Goal: Find specific page/section: Find specific page/section

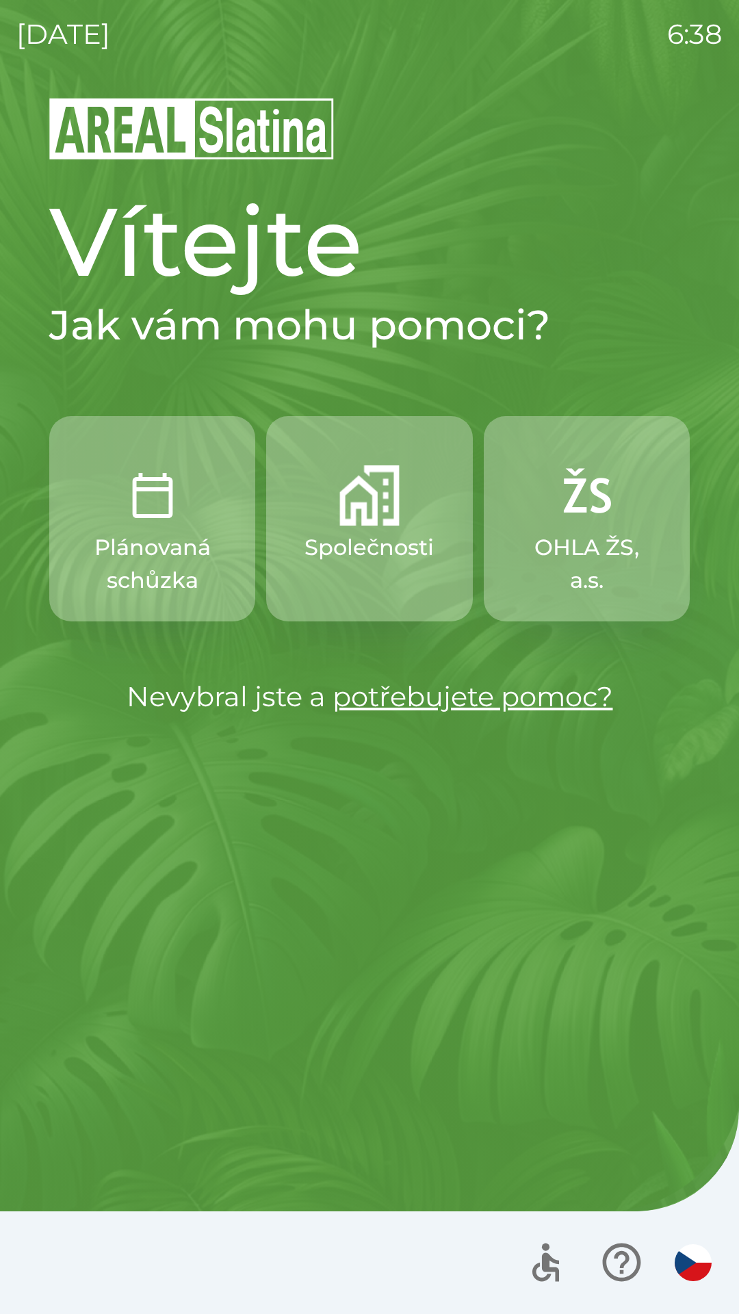
click at [667, 825] on div "Vítejte Jak vám mohu pomoci? Plánovaná schůzka Společnosti OHLA ŽS, a.s. Nevybr…" at bounding box center [369, 705] width 706 height 1218
click at [5, 1110] on div "[DATE] 6:38 Vítejte Jak vám mohu pomoci? Plánovaná schůzka Společnosti OHLA ŽS,…" at bounding box center [369, 657] width 739 height 1314
drag, startPoint x: 739, startPoint y: 12, endPoint x: 726, endPoint y: 5, distance: 14.1
click at [726, 5] on div "[DATE] 6:38 Vítejte Jak vám mohu pomoci? Plánovaná schůzka Společnosti OHLA ŽS,…" at bounding box center [369, 657] width 739 height 1314
click at [363, 529] on button "Společnosti" at bounding box center [369, 518] width 206 height 205
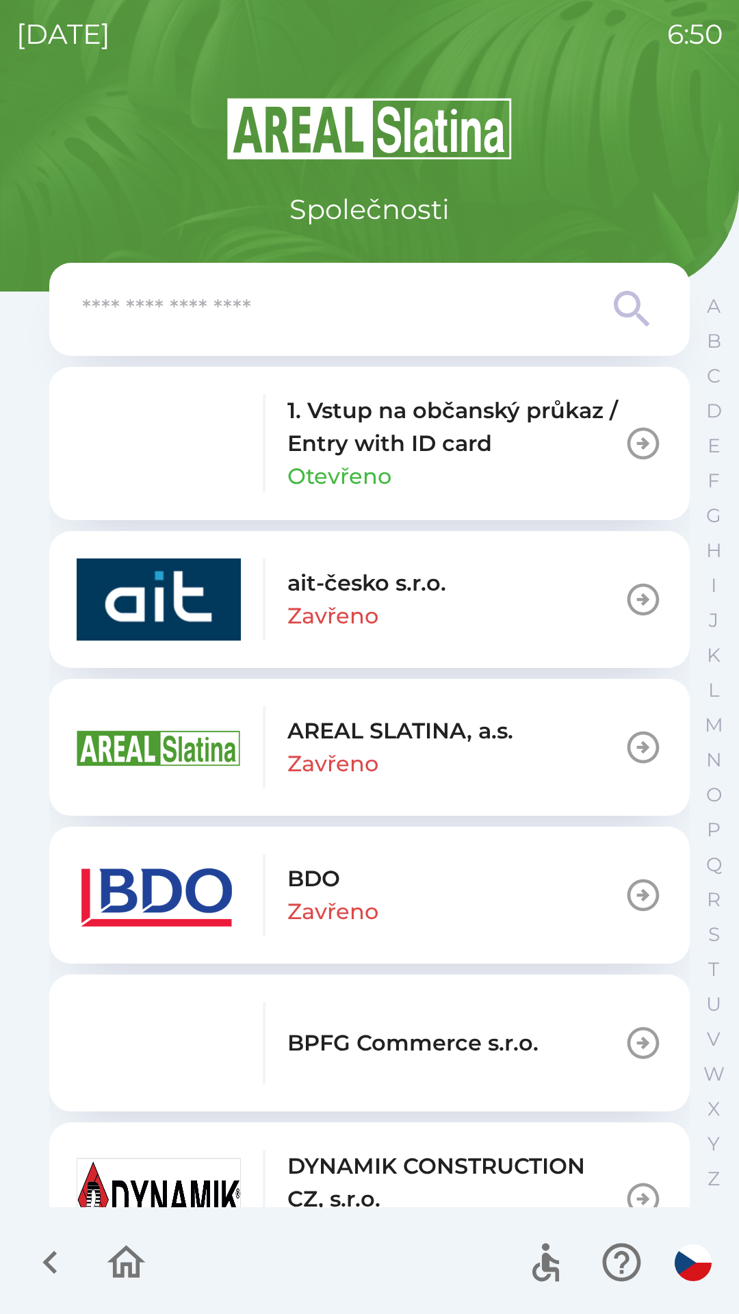
click at [14, 699] on div "[DATE] 6:50 Společnosti 1. Vstup na občanský průkaz / Entry with ID card Otevře…" at bounding box center [369, 657] width 739 height 1314
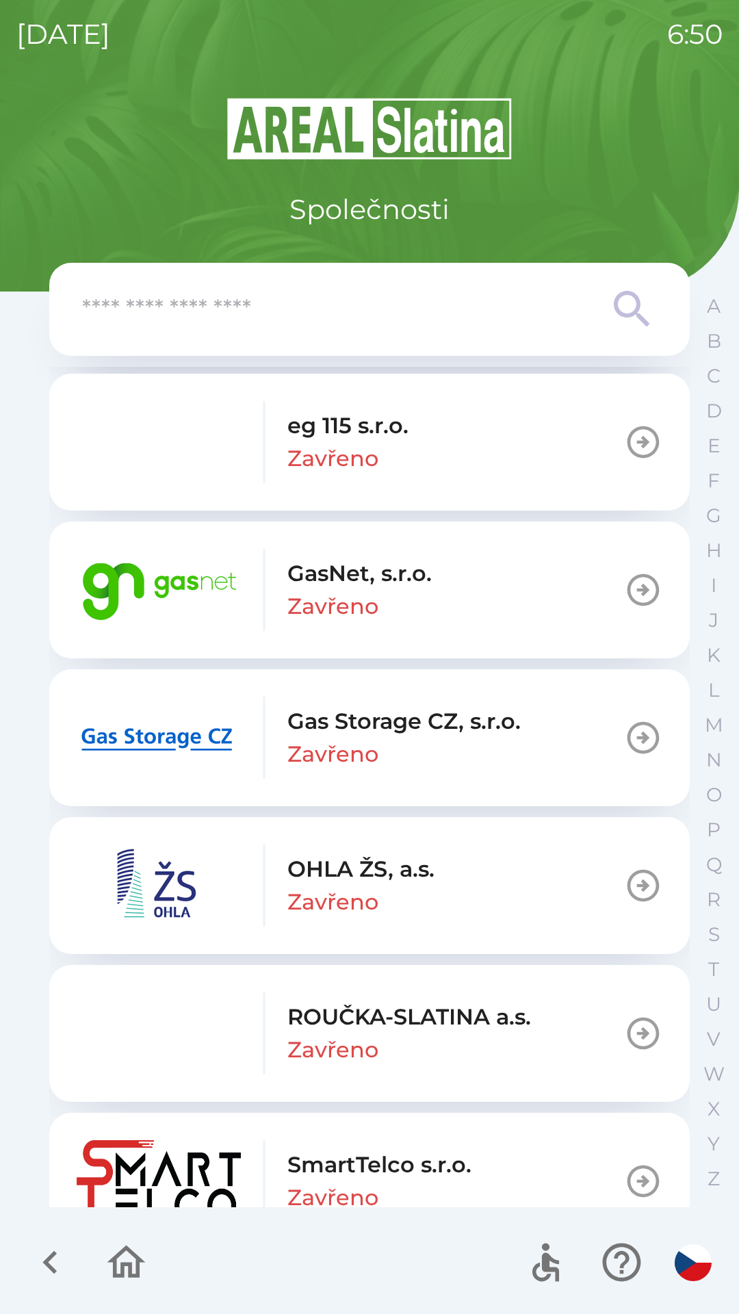
scroll to position [916, 0]
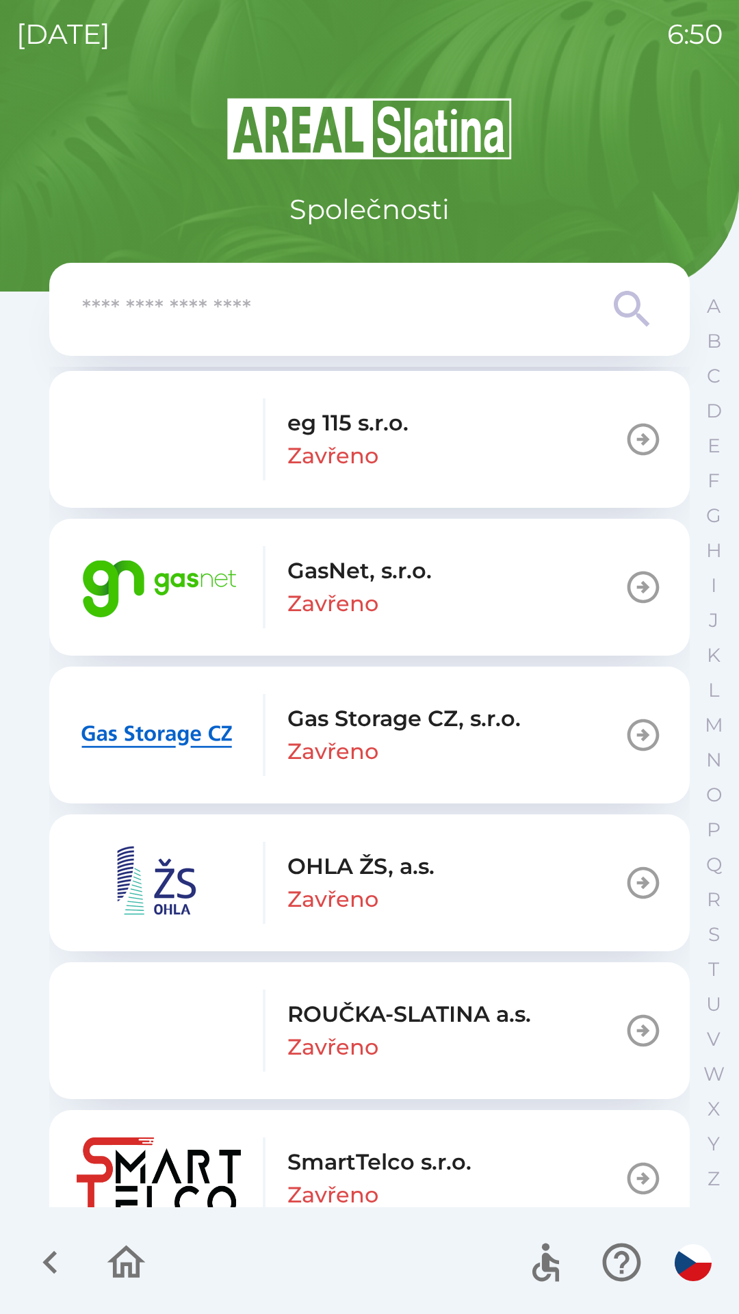
click at [219, 583] on img "button" at bounding box center [159, 587] width 164 height 82
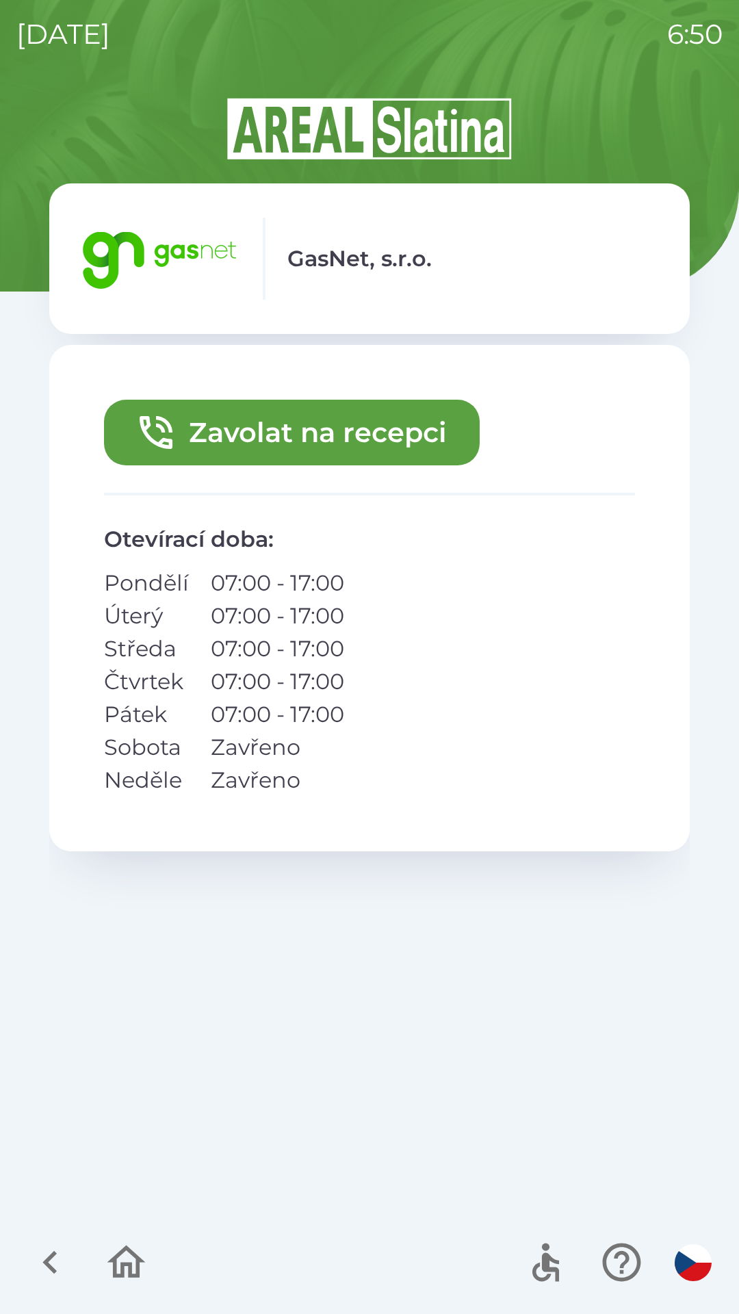
click at [180, 421] on button "Zavolat na recepci" at bounding box center [292, 433] width 376 height 66
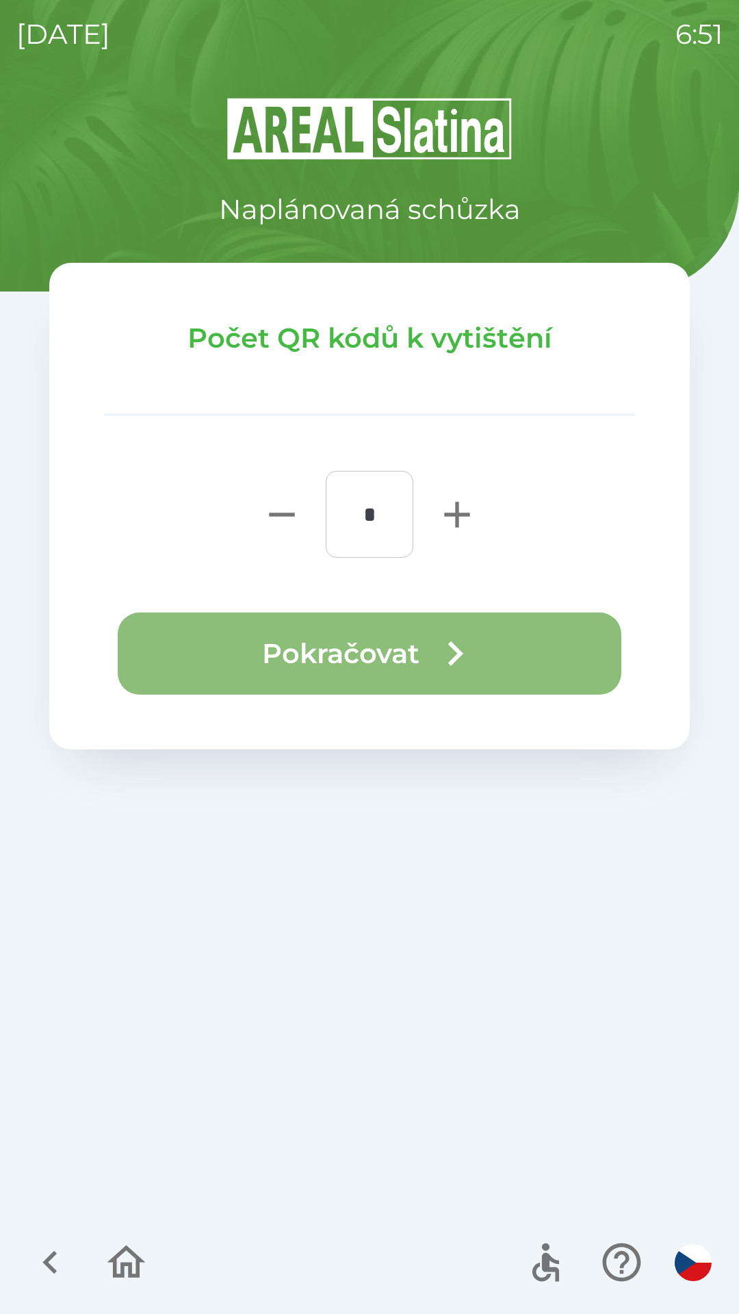
click at [457, 639] on icon "button" at bounding box center [455, 653] width 49 height 49
